Goal: Task Accomplishment & Management: Use online tool/utility

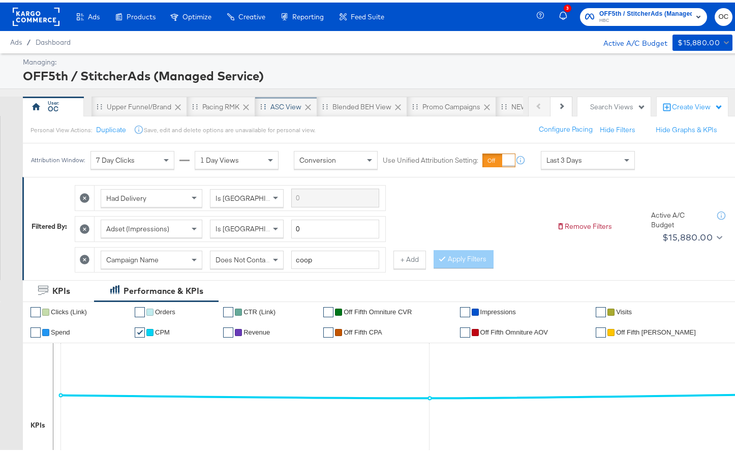
click at [269, 109] on div "ASC View" at bounding box center [286, 104] width 62 height 20
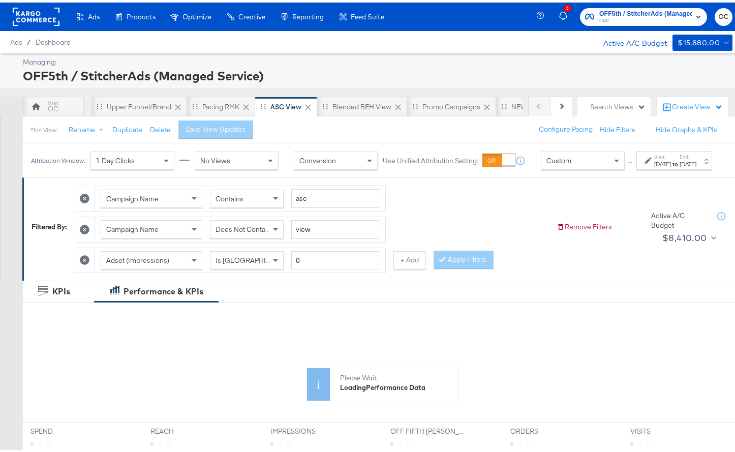
click at [654, 166] on div "[DATE]" at bounding box center [662, 162] width 17 height 8
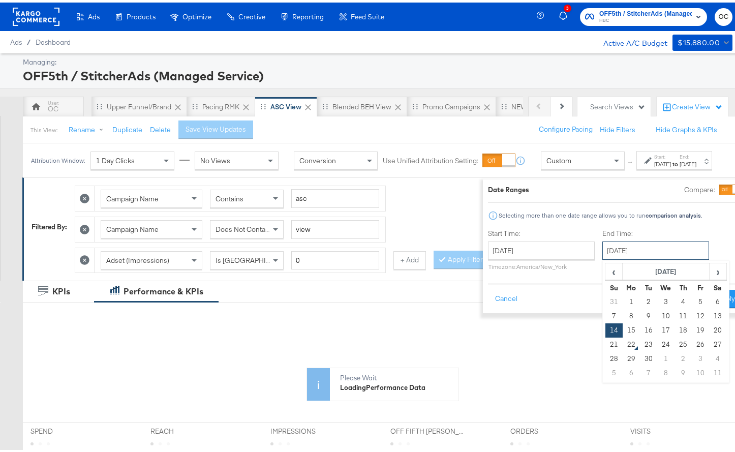
click at [616, 245] on input "[DATE]" at bounding box center [656, 248] width 107 height 18
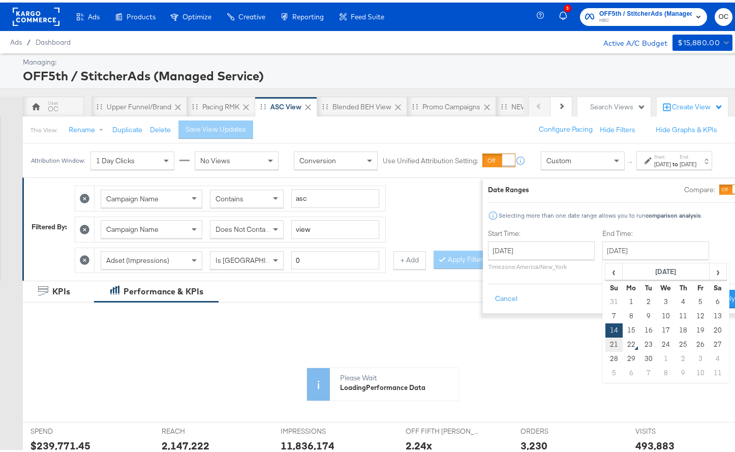
click at [606, 343] on td "21" at bounding box center [614, 342] width 17 height 14
type input "[DATE]"
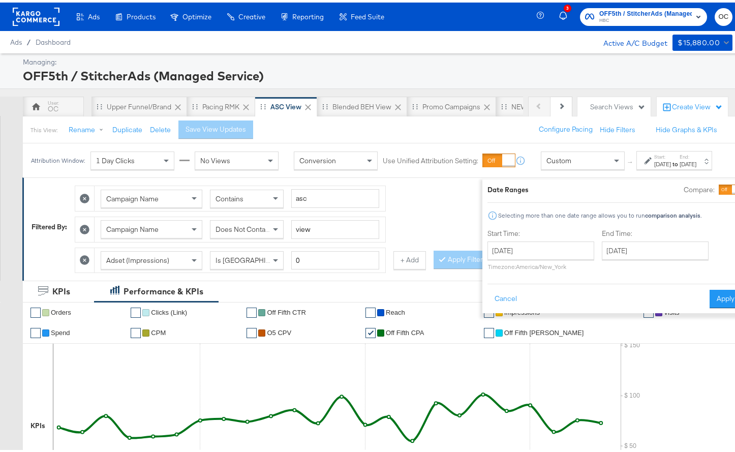
click at [710, 300] on button "Apply" at bounding box center [726, 296] width 32 height 18
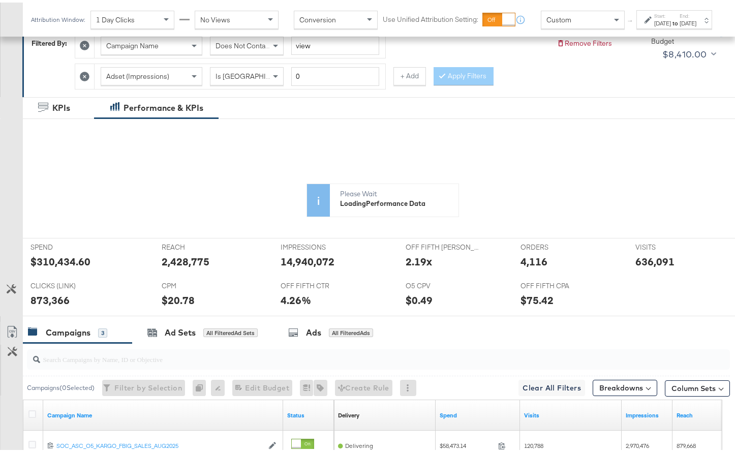
scroll to position [162, 0]
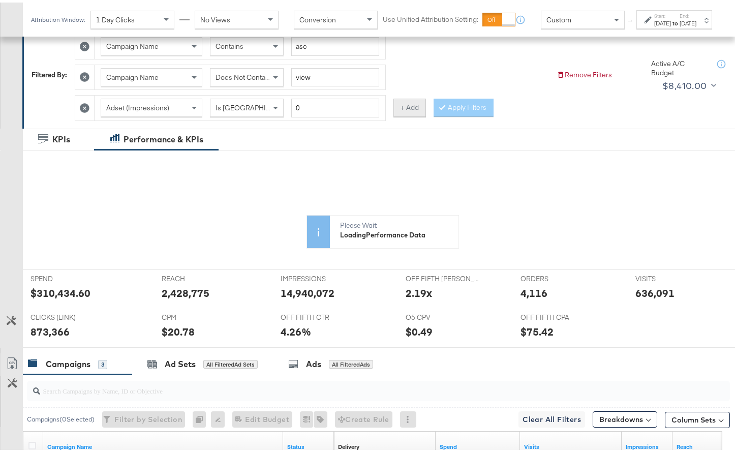
click at [404, 107] on button "+ Add" at bounding box center [410, 105] width 33 height 18
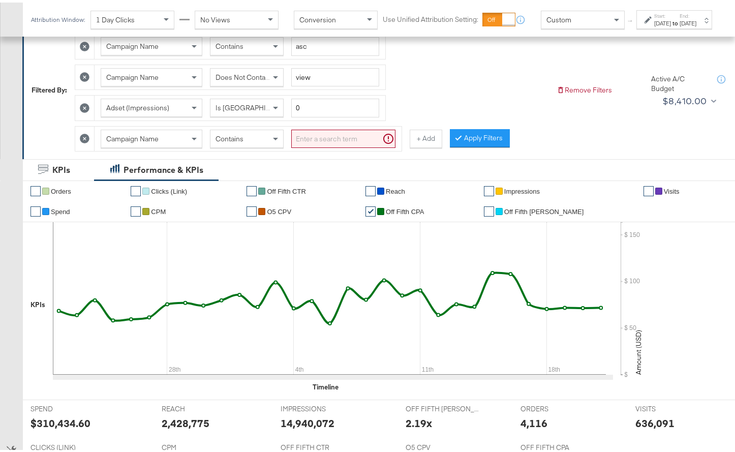
click at [228, 141] on div "Contains" at bounding box center [246, 136] width 73 height 17
click at [328, 136] on input "search" at bounding box center [343, 136] width 104 height 19
type input "high"
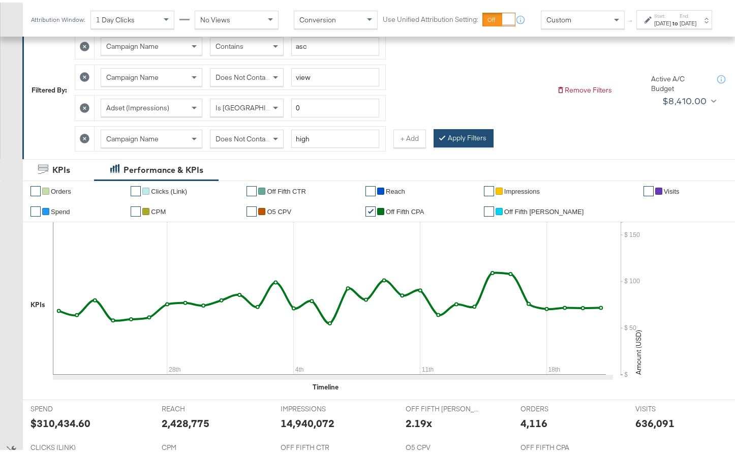
click at [456, 133] on button "Apply Filters" at bounding box center [464, 136] width 60 height 18
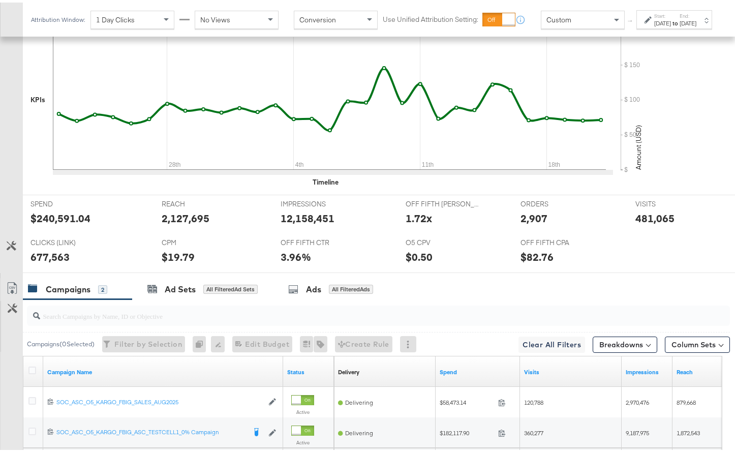
scroll to position [466, 0]
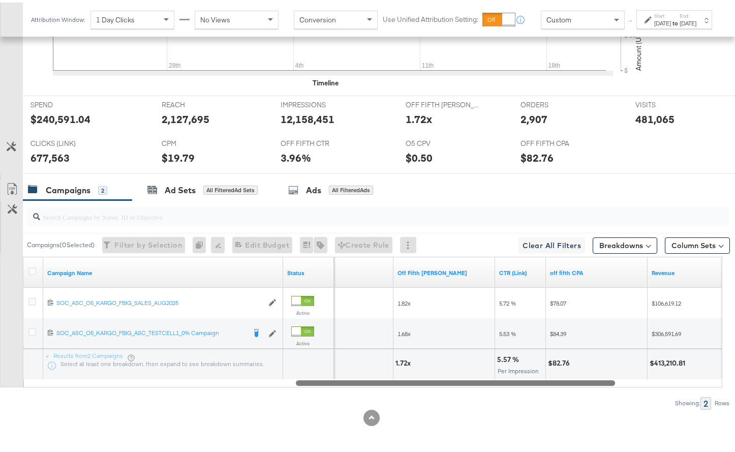
drag, startPoint x: 330, startPoint y: 380, endPoint x: 601, endPoint y: 359, distance: 271.8
click at [601, 359] on div "Campaign Name Status CPC (Link) Off Fifth [PERSON_NAME] CTR (Link) off fifth CP…" at bounding box center [373, 319] width 700 height 131
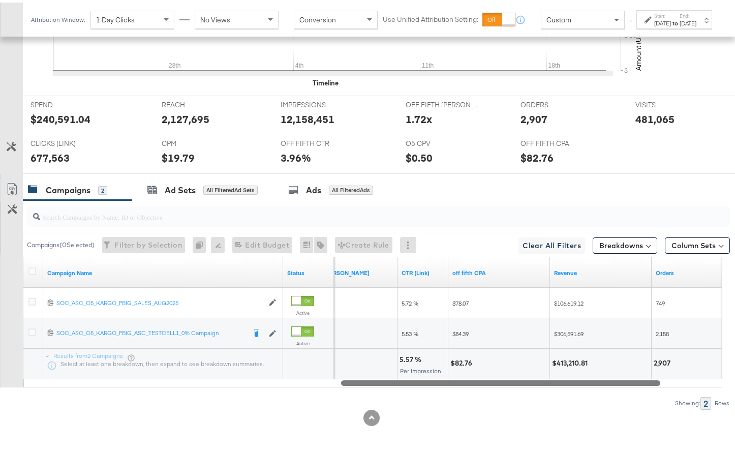
drag, startPoint x: 596, startPoint y: 378, endPoint x: 658, endPoint y: 371, distance: 62.5
click at [658, 371] on div "Campaign Name Status Off Fifth [PERSON_NAME] CTR (Link) off fifth CPA Revenue O…" at bounding box center [373, 319] width 700 height 131
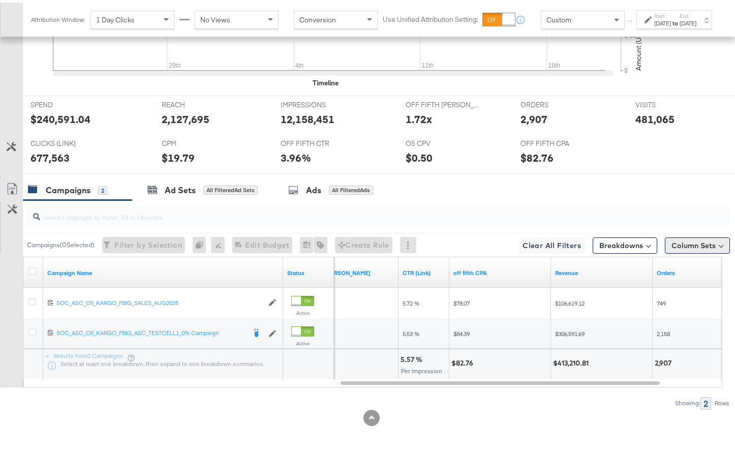
click at [694, 247] on button "Column Sets" at bounding box center [697, 243] width 65 height 16
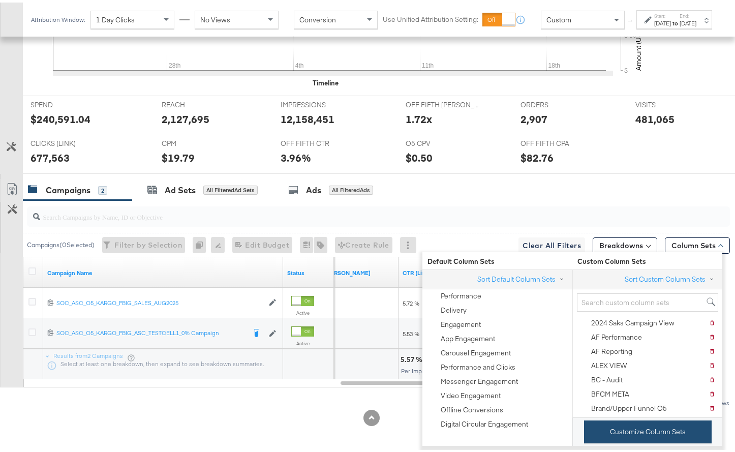
click at [618, 430] on button "Customize Column Sets" at bounding box center [648, 429] width 128 height 23
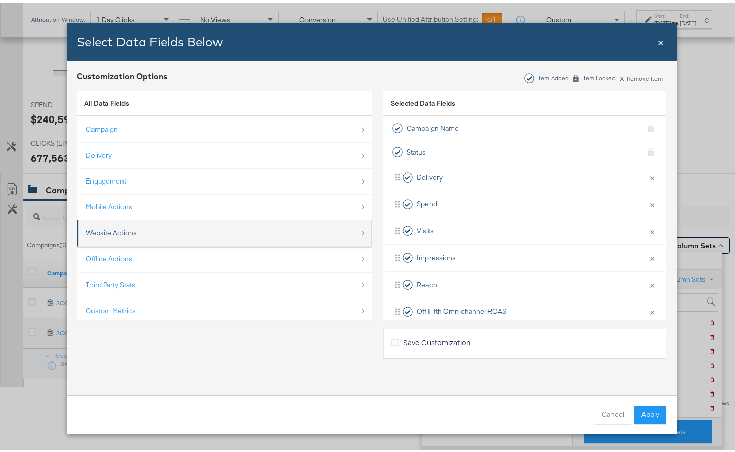
scroll to position [15, 0]
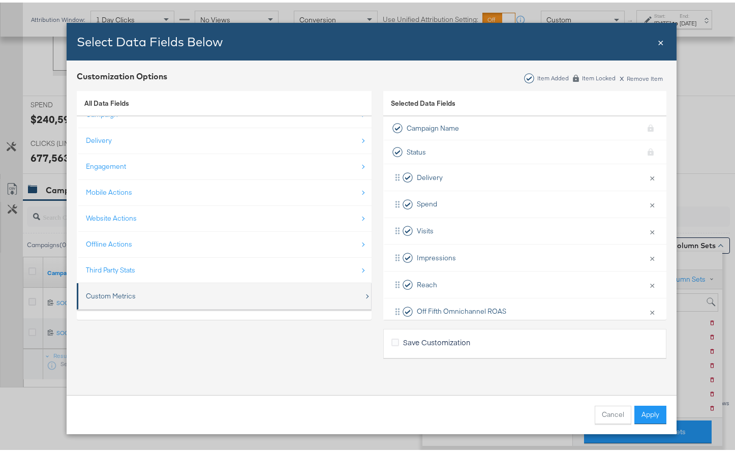
click at [185, 301] on div "Custom Metrics" at bounding box center [225, 293] width 278 height 21
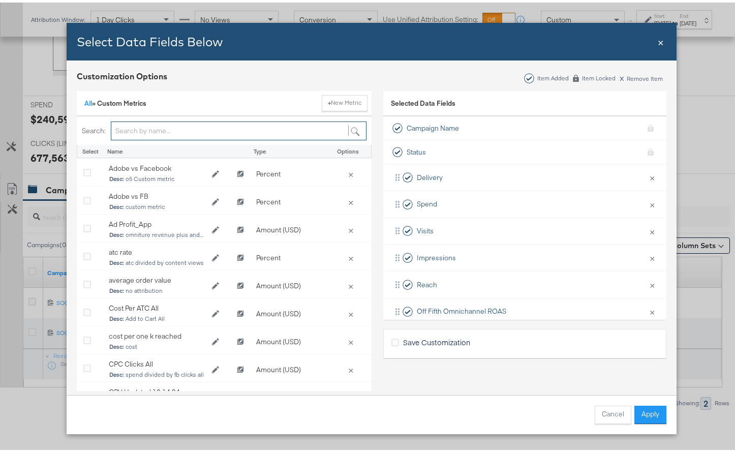
click at [174, 126] on input "Bulk Add Locations Modal" at bounding box center [239, 128] width 256 height 19
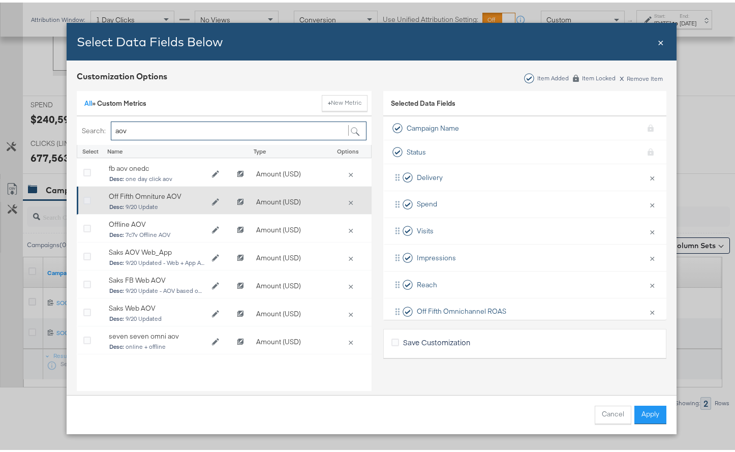
type input "aov"
click at [85, 197] on icon "Bulk Add Locations Modal" at bounding box center [87, 199] width 8 height 8
click at [0, 0] on input "Bulk Add Locations Modal" at bounding box center [0, 0] width 0 height 0
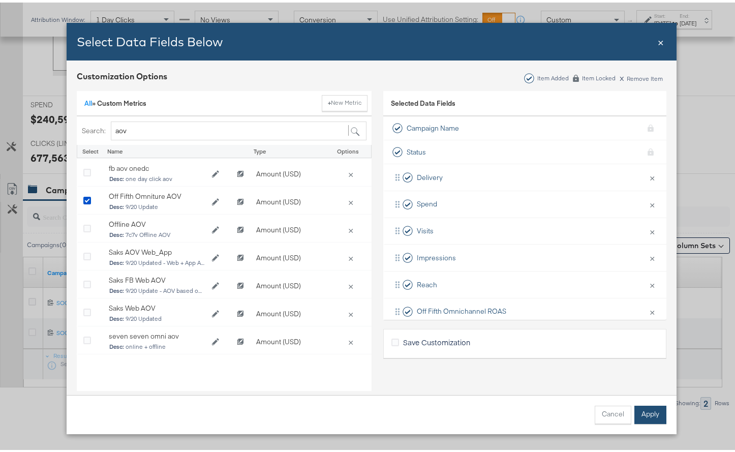
click at [640, 408] on button "Apply" at bounding box center [651, 412] width 32 height 18
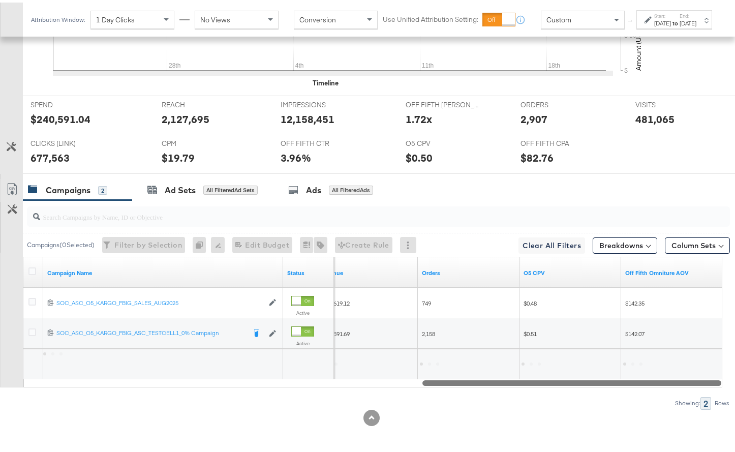
drag, startPoint x: 580, startPoint y: 382, endPoint x: 724, endPoint y: 383, distance: 143.9
click at [724, 383] on div "KPIs Performance & KPIs Customize KPIs ✔ Orders ✔ Clicks (Link) ✔ Off Fifth CTR…" at bounding box center [371, 152] width 743 height 599
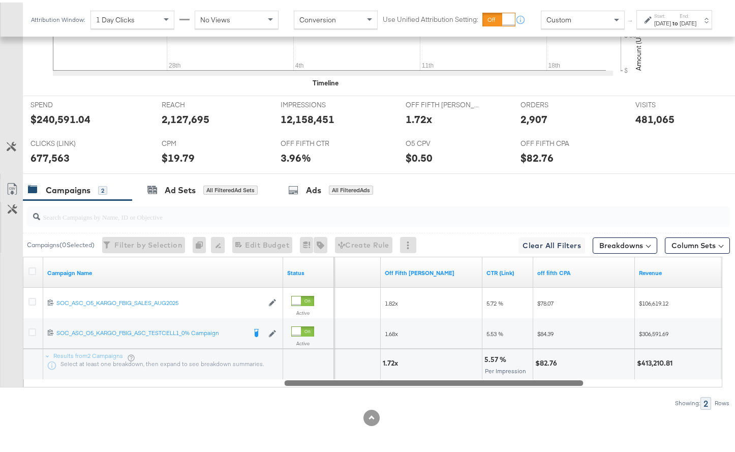
drag, startPoint x: 580, startPoint y: 381, endPoint x: 502, endPoint y: 382, distance: 77.8
click at [502, 382] on div at bounding box center [433, 380] width 299 height 9
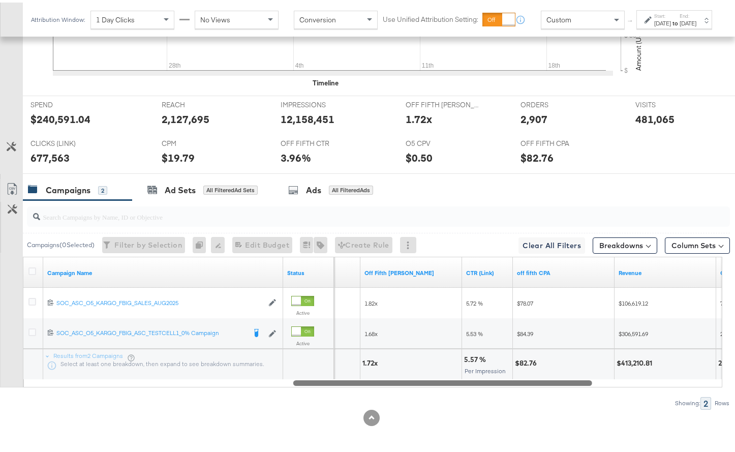
drag, startPoint x: 585, startPoint y: 381, endPoint x: 592, endPoint y: 382, distance: 7.2
click at [592, 382] on div at bounding box center [442, 380] width 299 height 9
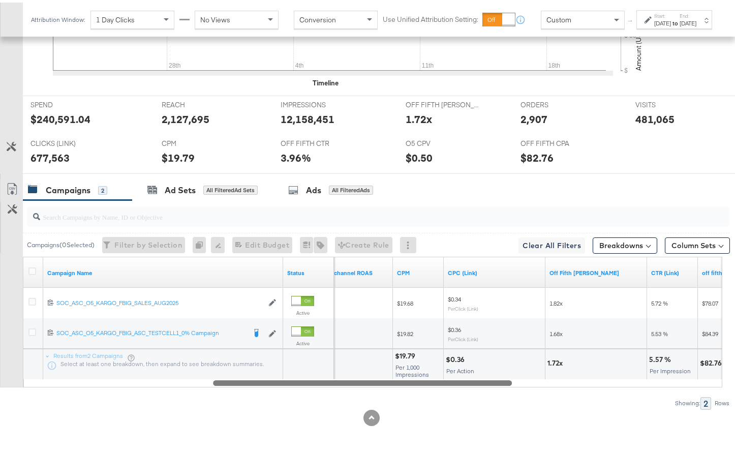
drag, startPoint x: 588, startPoint y: 381, endPoint x: 507, endPoint y: 385, distance: 80.5
click at [507, 385] on div "Campaigns ( 0 Selected) Filter by Selection Filter 0 campaigns 0 Rename 0 campa…" at bounding box center [365, 302] width 730 height 209
click at [654, 17] on label "Start:" at bounding box center [662, 13] width 17 height 7
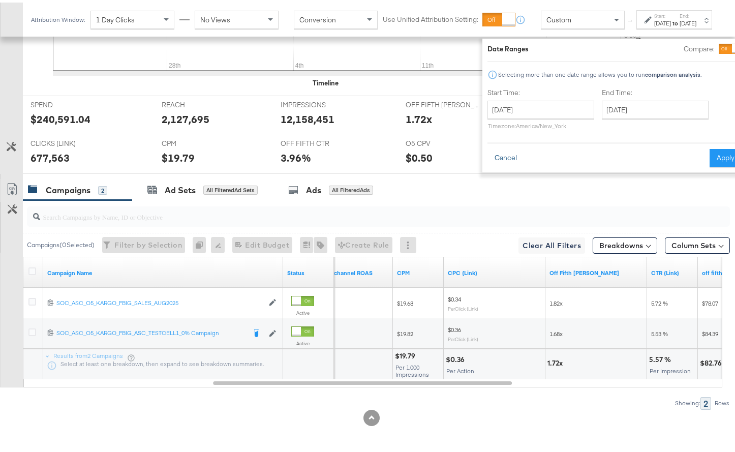
drag, startPoint x: 481, startPoint y: 149, endPoint x: 502, endPoint y: 126, distance: 31.7
click at [488, 150] on button "Cancel" at bounding box center [506, 155] width 37 height 18
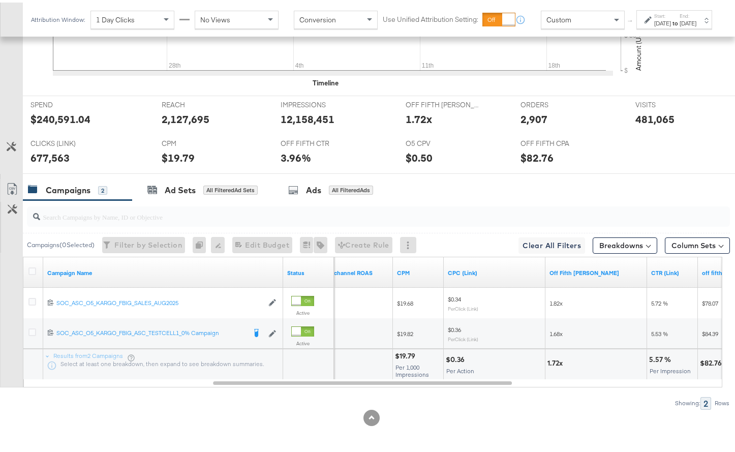
click at [568, 25] on div "Custom" at bounding box center [582, 17] width 83 height 17
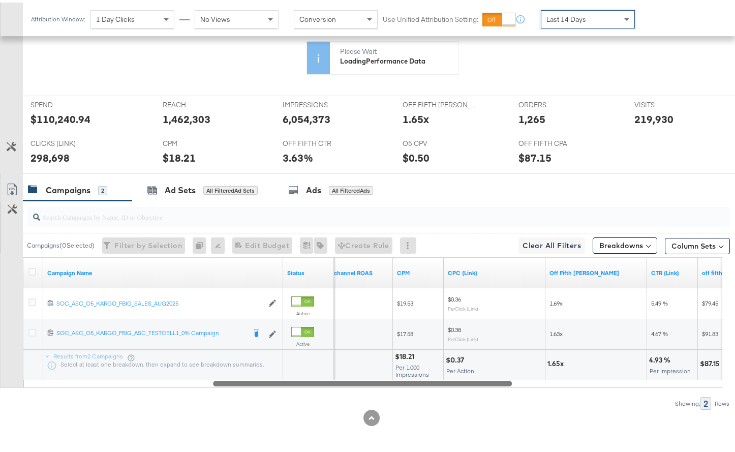
scroll to position [456, 0]
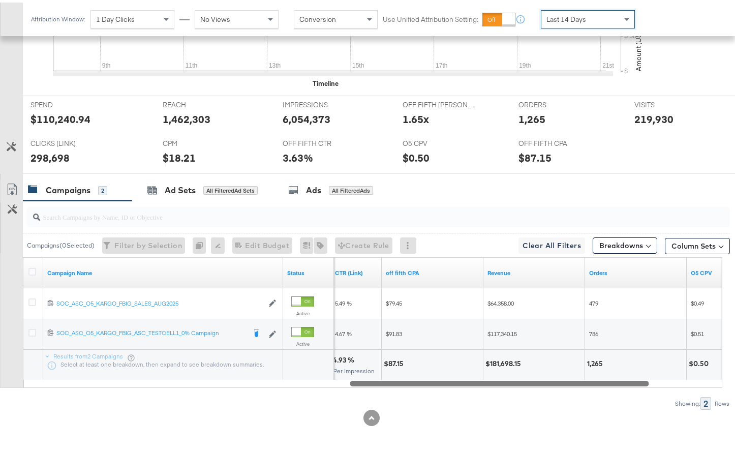
drag, startPoint x: 493, startPoint y: 383, endPoint x: 573, endPoint y: 380, distance: 79.9
click at [573, 380] on div at bounding box center [499, 380] width 299 height 9
click at [571, 16] on span "Last 14 Days" at bounding box center [567, 16] width 40 height 9
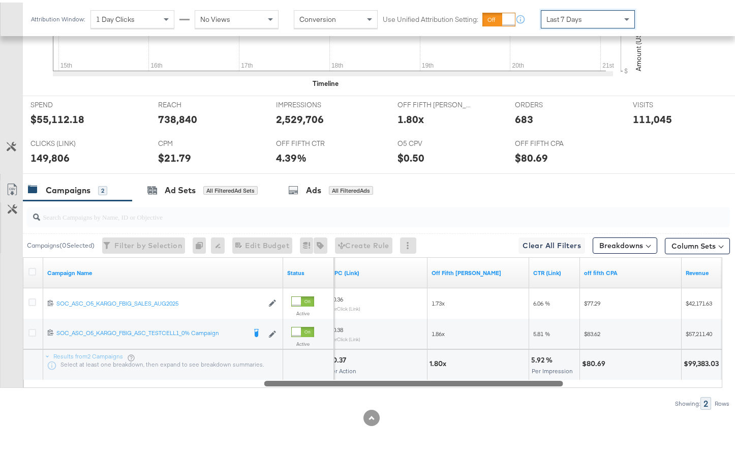
drag, startPoint x: 611, startPoint y: 383, endPoint x: 605, endPoint y: 367, distance: 17.4
click at [605, 367] on div "Campaign Name Status CPC (Link) Off Fifth [PERSON_NAME] CTR (Link) off fifth CP…" at bounding box center [373, 320] width 700 height 131
